Goal: Use online tool/utility: Utilize a website feature to perform a specific function

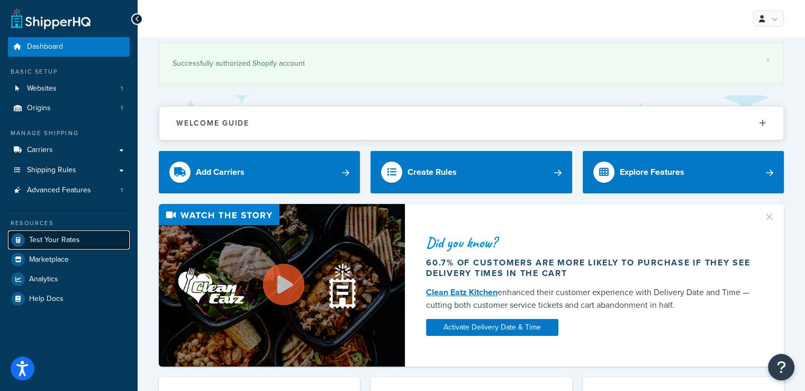
click at [75, 240] on span "Test Your Rates" at bounding box center [54, 240] width 51 height 9
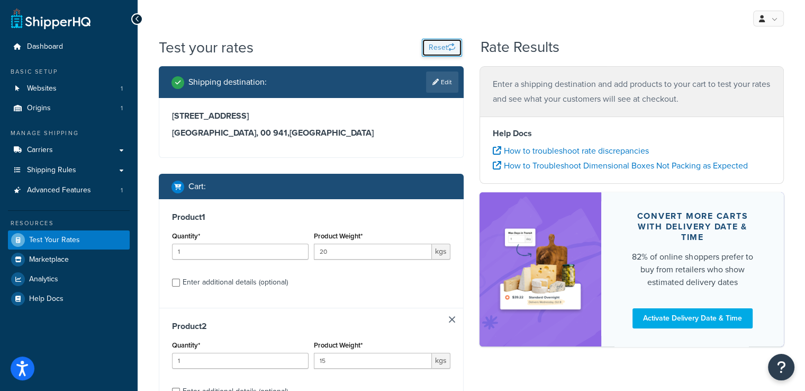
click at [443, 49] on button "Reset" at bounding box center [442, 48] width 40 height 18
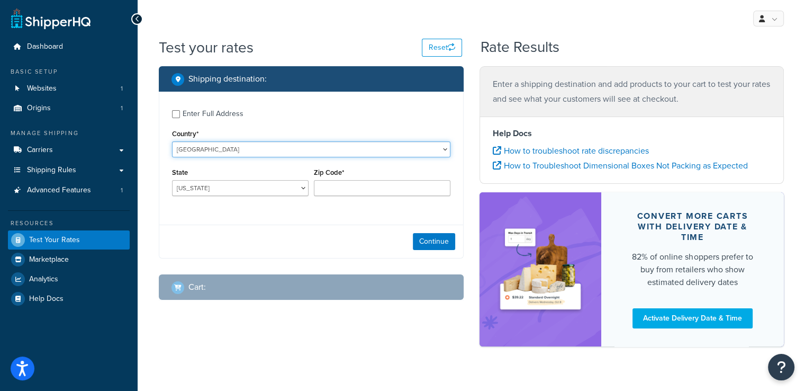
click at [250, 150] on select "[GEOGRAPHIC_DATA] [GEOGRAPHIC_DATA] [GEOGRAPHIC_DATA] [GEOGRAPHIC_DATA] [GEOGRA…" at bounding box center [311, 149] width 278 height 16
select select "DK"
click at [210, 149] on select "[GEOGRAPHIC_DATA] [GEOGRAPHIC_DATA] [GEOGRAPHIC_DATA] [GEOGRAPHIC_DATA] [GEOGRA…" at bounding box center [311, 149] width 278 height 16
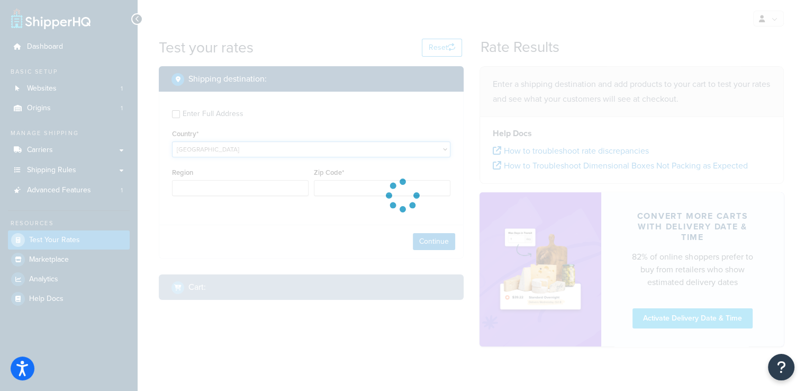
type input "AL"
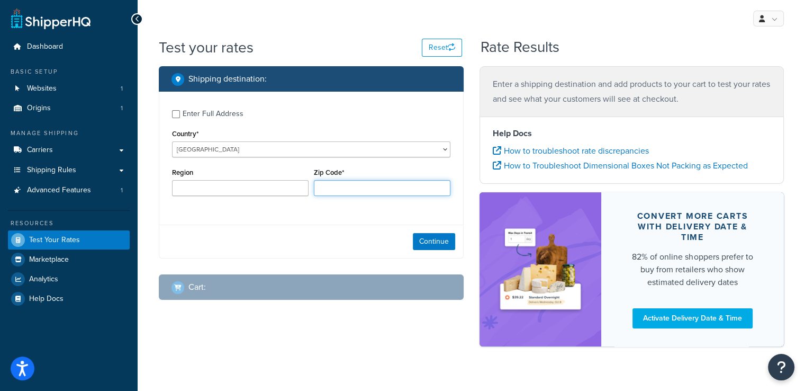
click at [336, 187] on input "Zip Code*" at bounding box center [382, 188] width 137 height 16
paste input "1951"
type input "1951"
click at [348, 214] on div "Enter Full Address Country* [GEOGRAPHIC_DATA] [GEOGRAPHIC_DATA] [GEOGRAPHIC_DAT…" at bounding box center [311, 154] width 304 height 125
click at [415, 243] on button "Continue" at bounding box center [434, 241] width 42 height 17
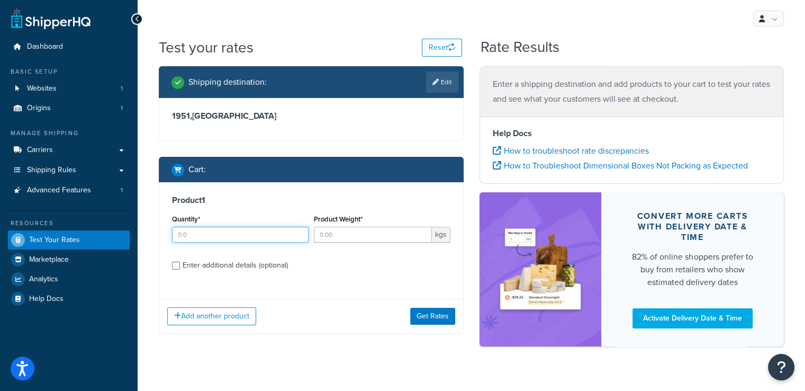
click at [239, 237] on input "Quantity*" at bounding box center [240, 235] width 137 height 16
type input "1"
click at [337, 236] on input "Product Weight*" at bounding box center [373, 235] width 118 height 16
type input "1.5"
click at [341, 267] on label "Enter additional details (optional)" at bounding box center [317, 264] width 268 height 17
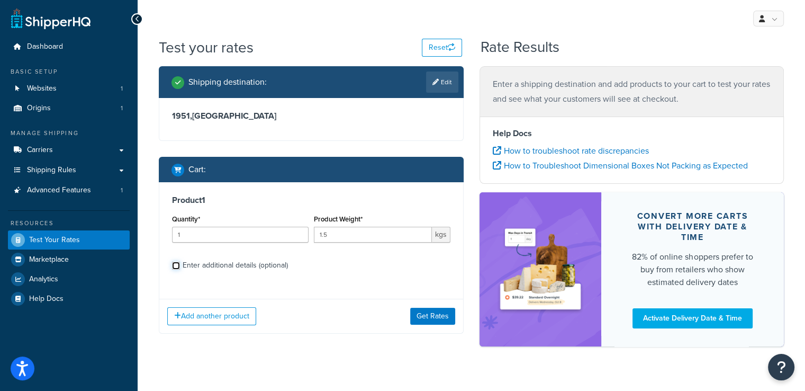
click at [180, 267] on input "Enter additional details (optional)" at bounding box center [176, 265] width 8 height 8
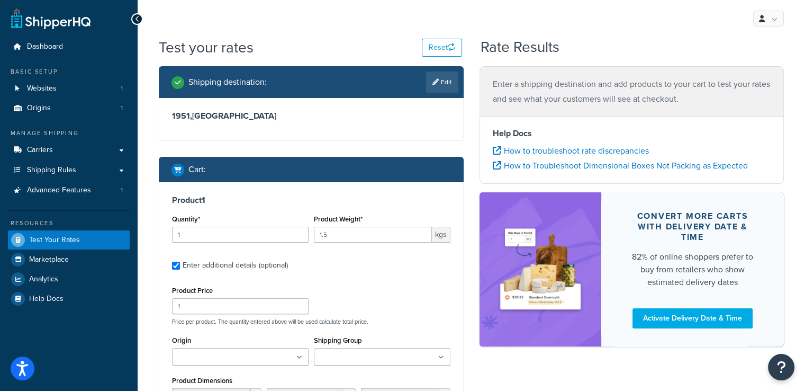
click at [341, 267] on label "Enter additional details (optional)" at bounding box center [317, 264] width 268 height 17
click at [180, 267] on input "Enter additional details (optional)" at bounding box center [176, 265] width 8 height 8
checkbox input "false"
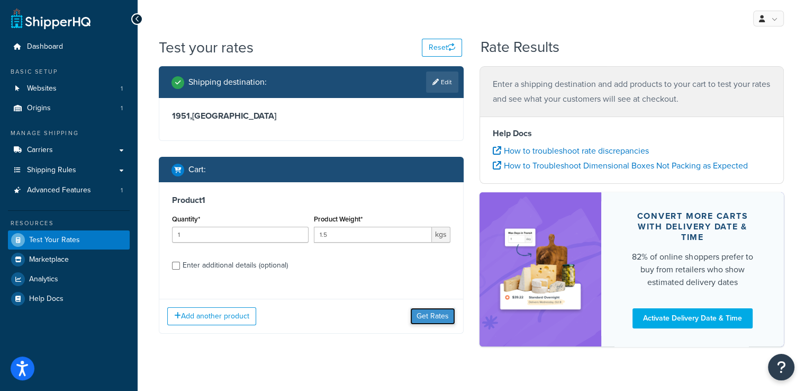
click at [419, 314] on button "Get Rates" at bounding box center [432, 316] width 45 height 17
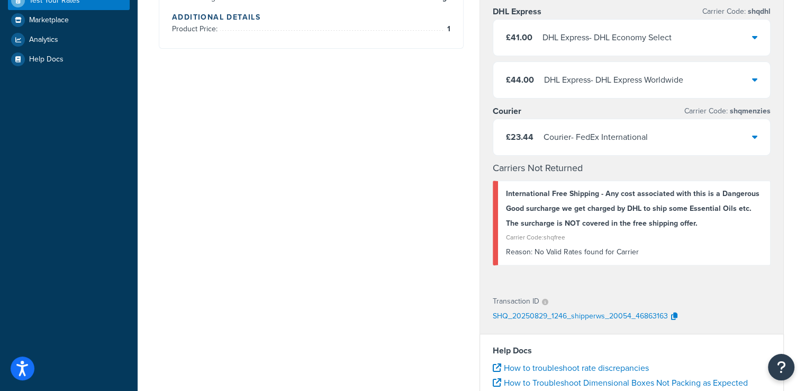
scroll to position [366, 0]
